Goal: Task Accomplishment & Management: Manage account settings

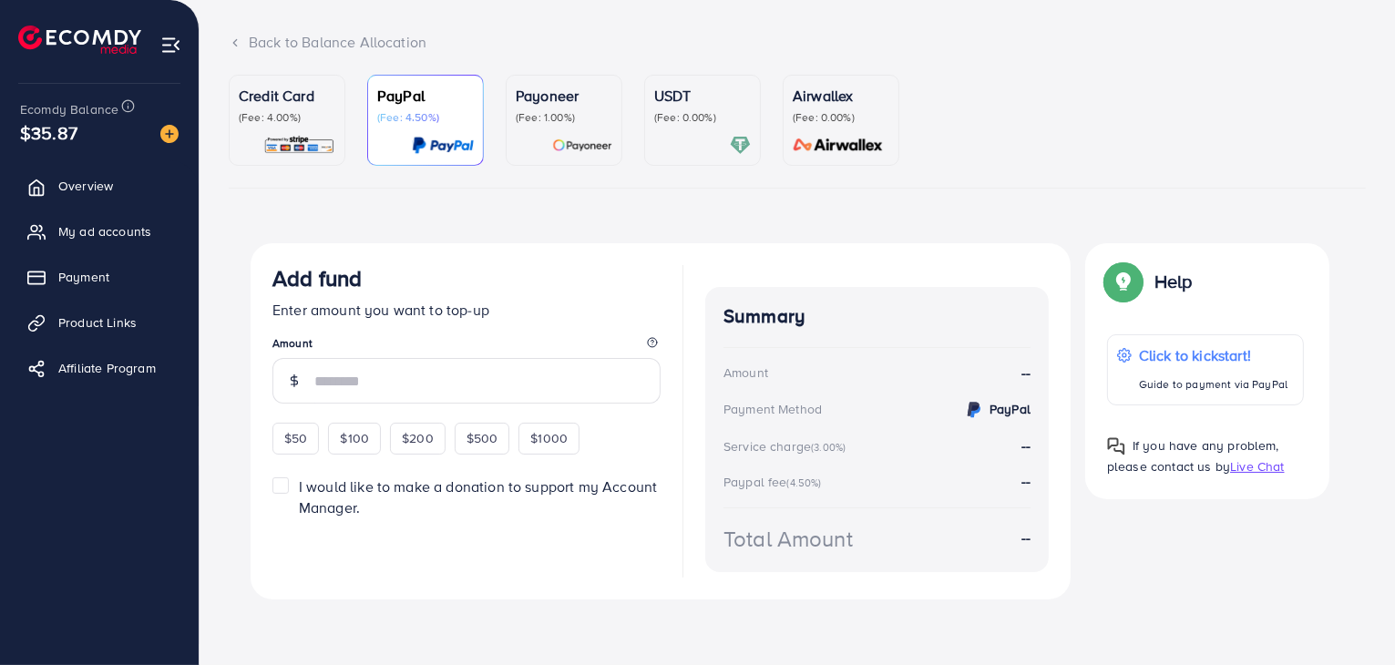
scroll to position [102, 0]
click at [117, 234] on span "My ad accounts" at bounding box center [109, 231] width 93 height 18
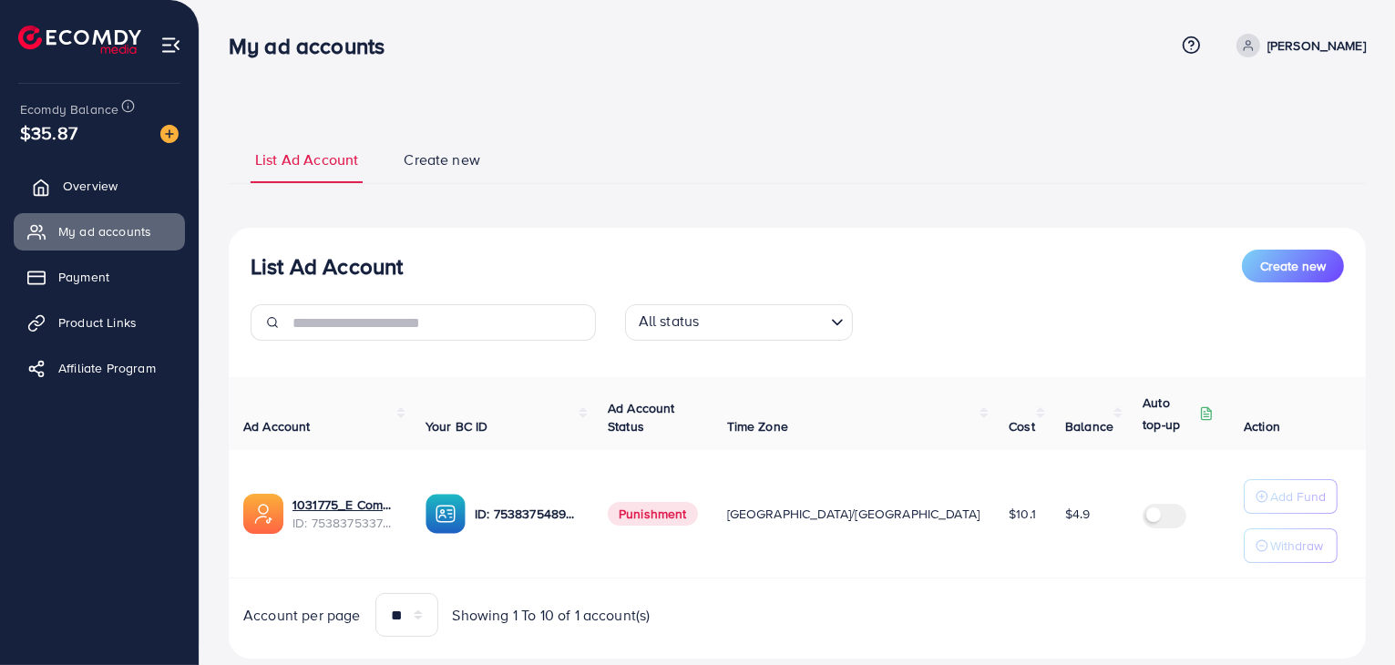
click at [77, 190] on span "Overview" at bounding box center [90, 186] width 55 height 18
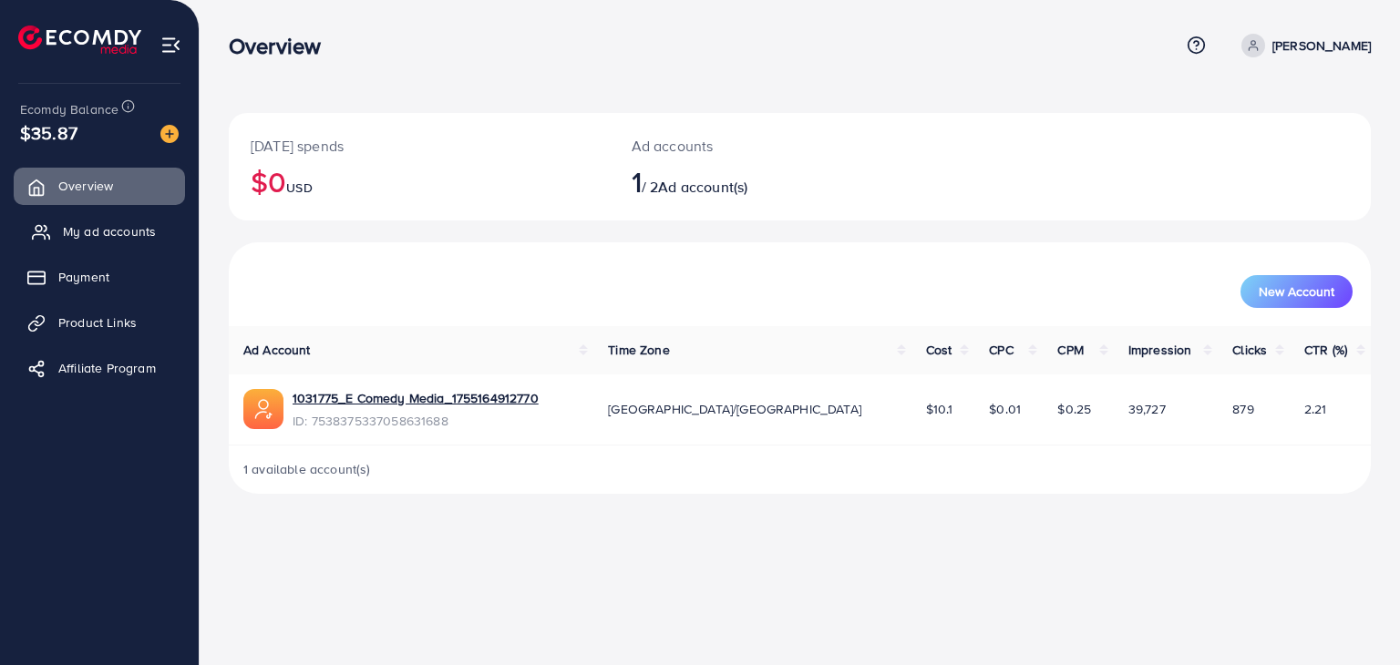
click at [83, 231] on span "My ad accounts" at bounding box center [109, 231] width 93 height 18
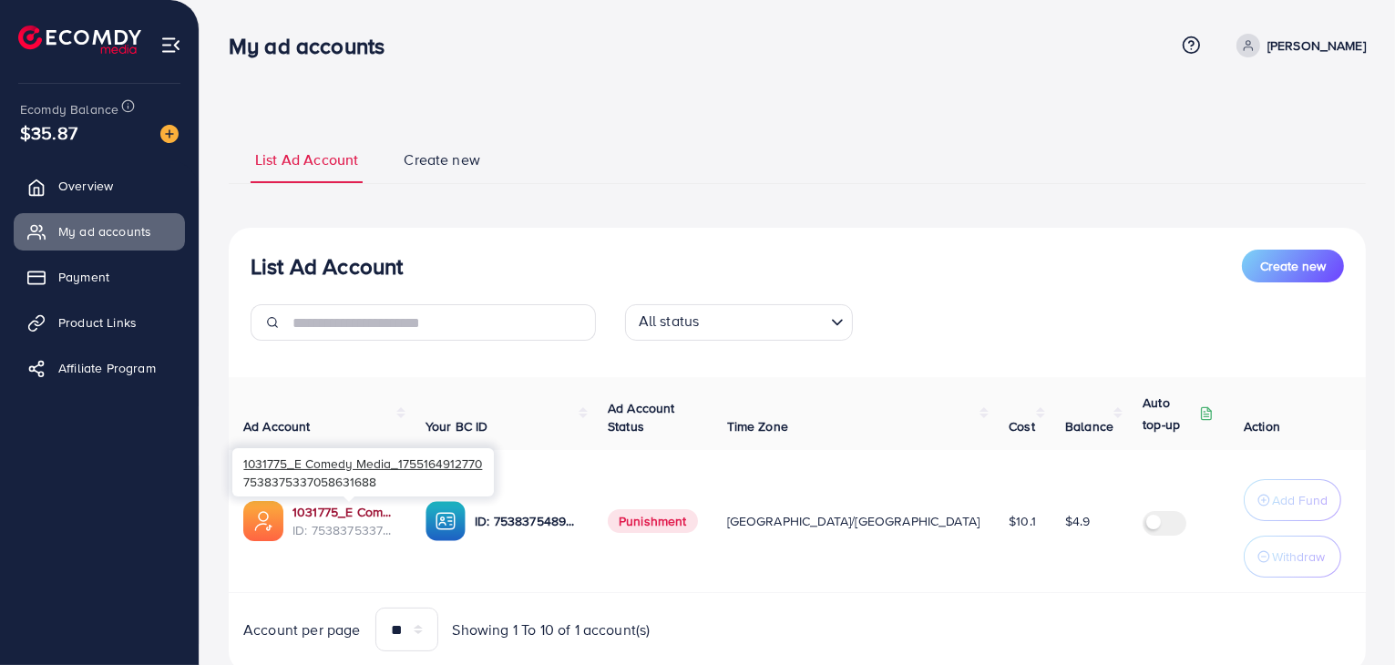
click at [347, 519] on link "1031775_E Comedy Media_1755164912770" at bounding box center [345, 512] width 104 height 18
click at [449, 47] on div "My ad accounts" at bounding box center [702, 46] width 946 height 26
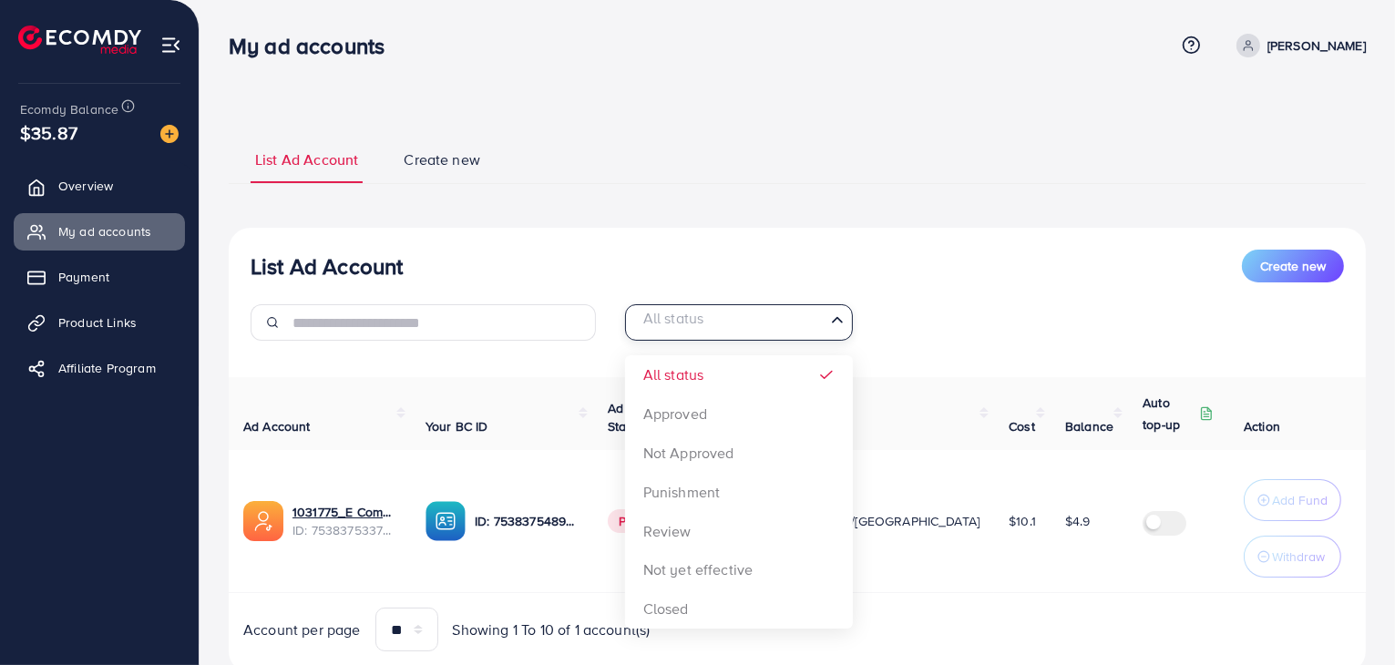
click at [807, 314] on input "Search for option" at bounding box center [728, 323] width 190 height 28
click at [605, 210] on div "List Ad Account Create new List Ad Account Create new All status Loading... All…" at bounding box center [797, 404] width 1137 height 539
